Goal: Use online tool/utility: Use online tool/utility

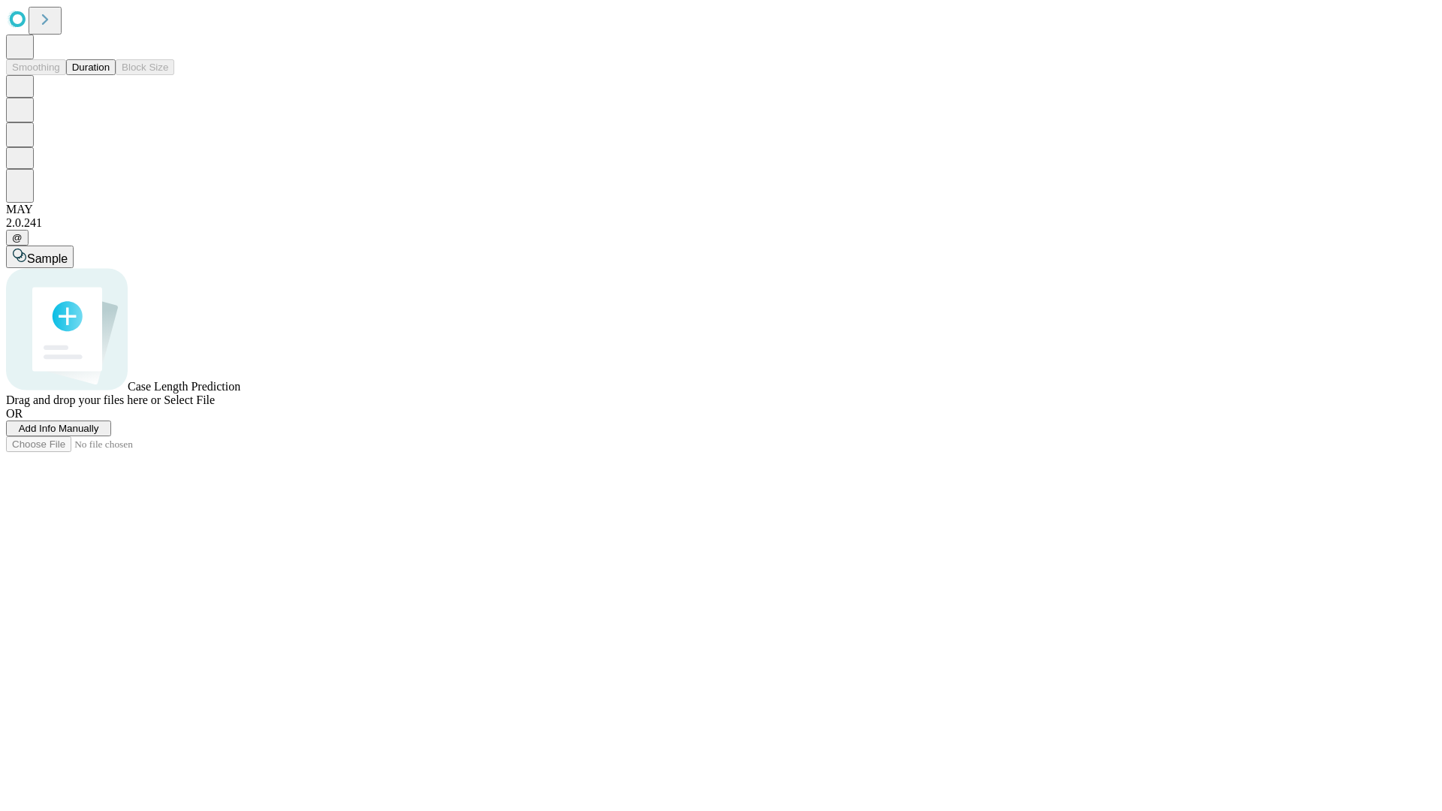
click at [215, 406] on span "Select File" at bounding box center [189, 400] width 51 height 13
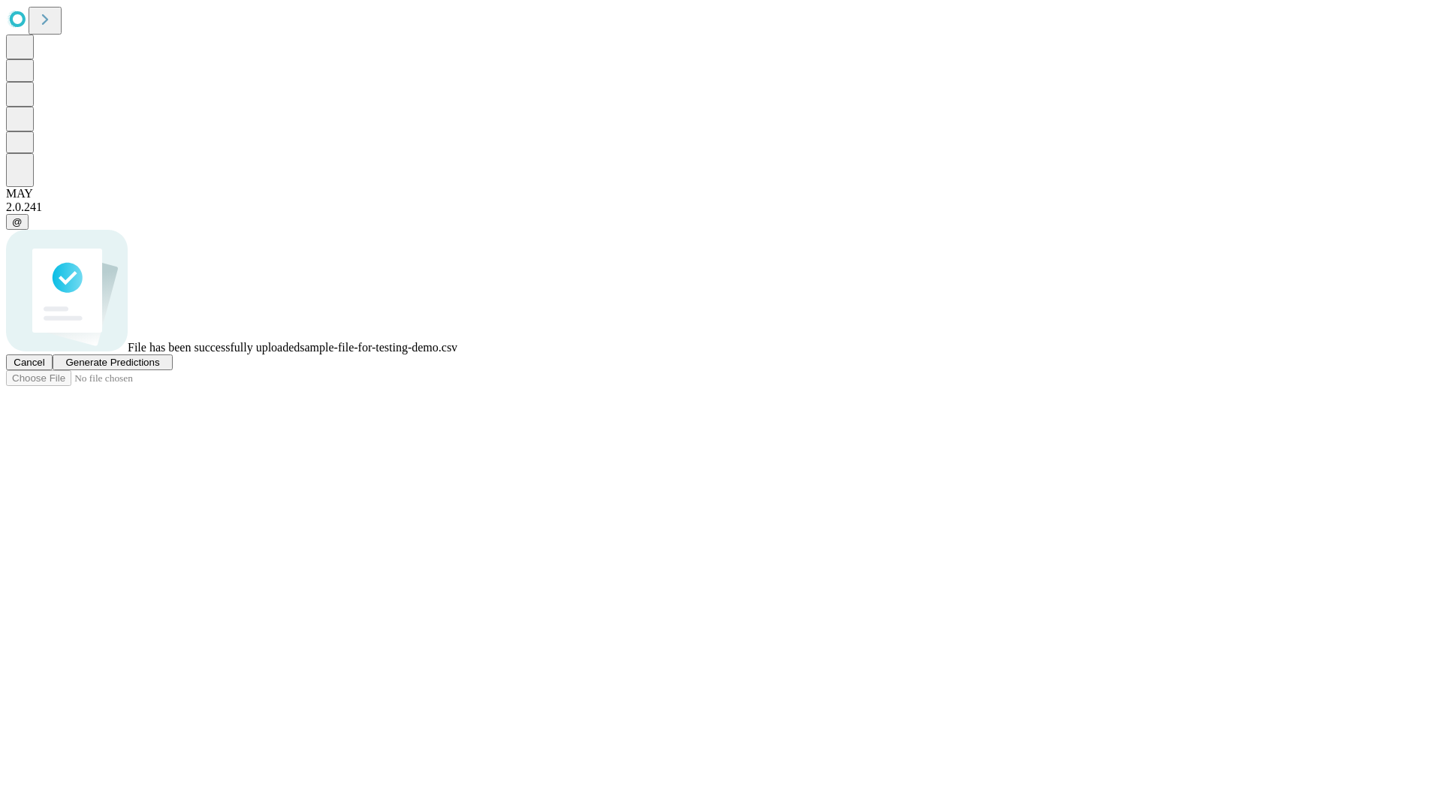
click at [159, 368] on span "Generate Predictions" at bounding box center [112, 362] width 94 height 11
